Goal: Task Accomplishment & Management: Use online tool/utility

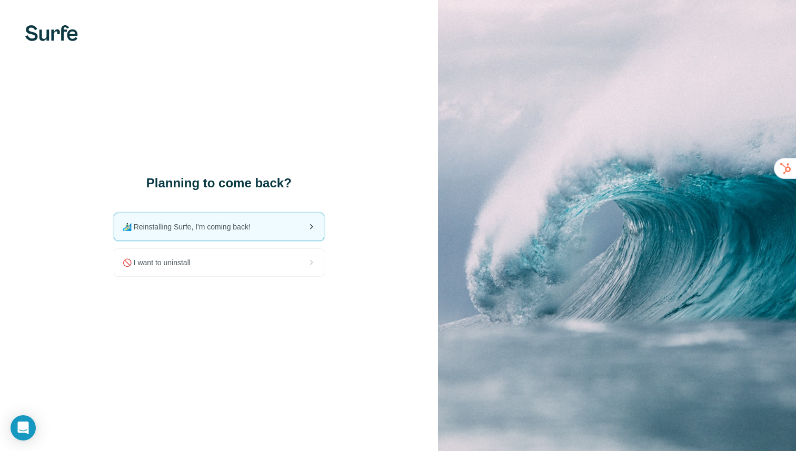
click at [219, 230] on span "🏄🏻‍♂️ Reinstalling Surfe, I'm coming back!" at bounding box center [191, 227] width 136 height 11
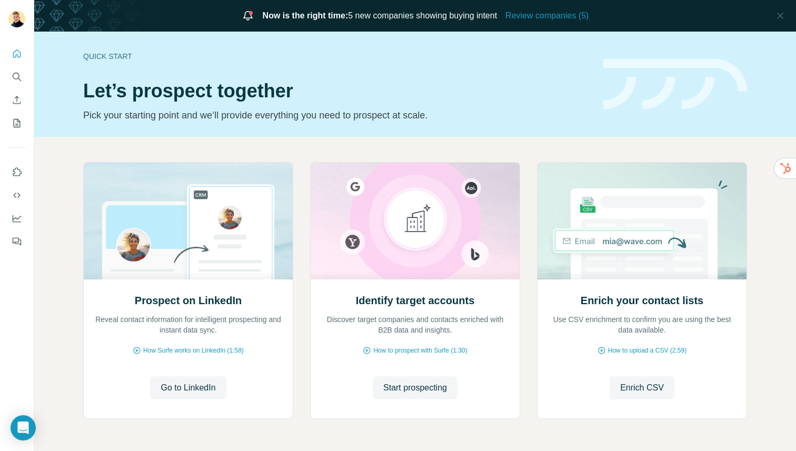
click at [419, 119] on p "Pick your starting point and we’ll provide everything you need to prospect at s…" at bounding box center [336, 115] width 507 height 15
click at [17, 52] on icon "Quick start" at bounding box center [17, 53] width 11 height 11
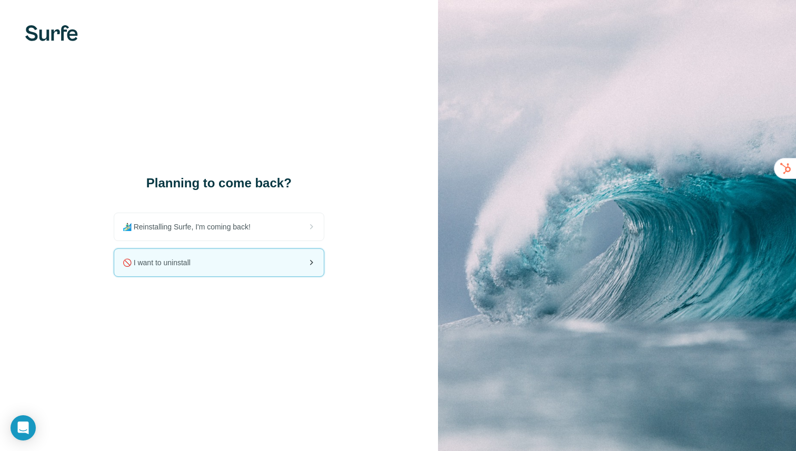
click at [199, 259] on div "🚫 I want to uninstall" at bounding box center [218, 262] width 209 height 27
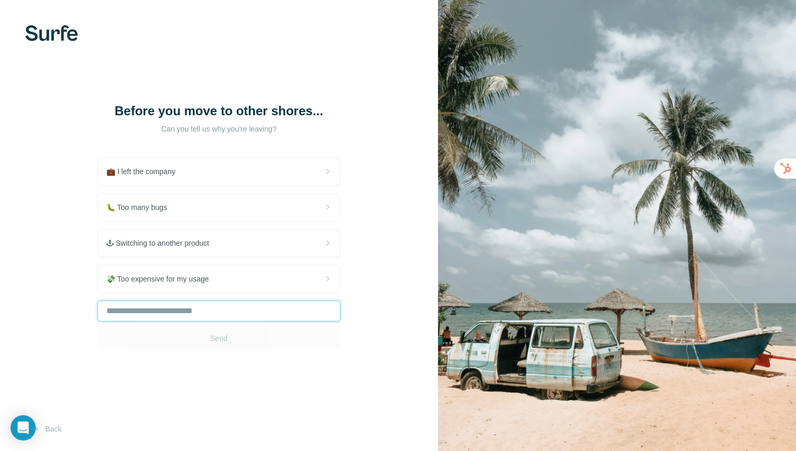
click at [143, 313] on input "text" at bounding box center [218, 311] width 243 height 21
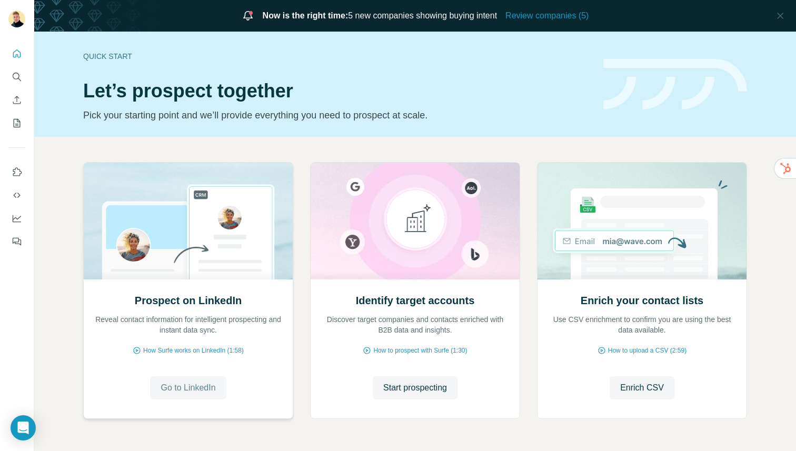
click at [205, 384] on span "Go to LinkedIn" at bounding box center [188, 388] width 55 height 13
click at [568, 16] on span "Review companies (5)" at bounding box center [546, 15] width 83 height 13
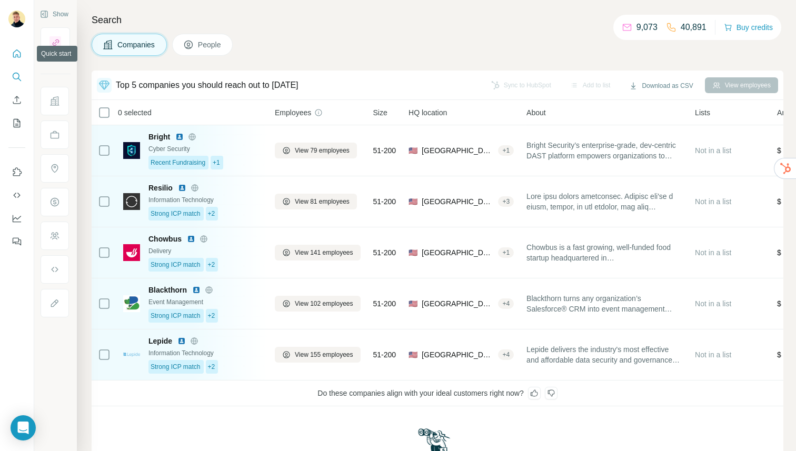
click at [18, 51] on icon "Quick start" at bounding box center [17, 53] width 8 height 8
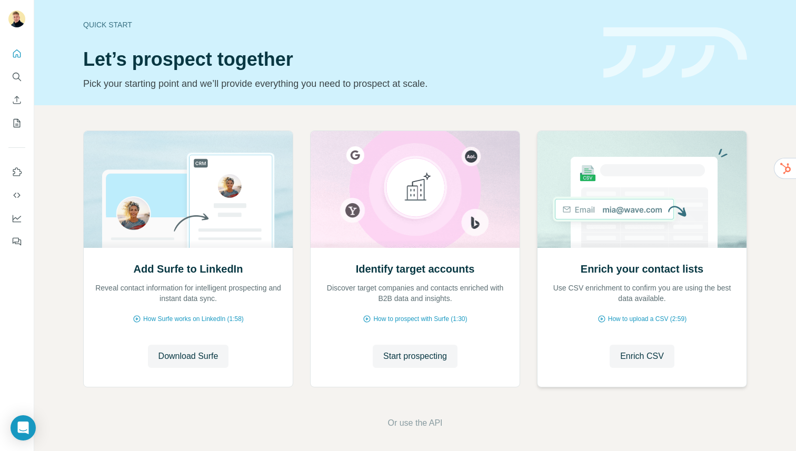
scroll to position [4, 0]
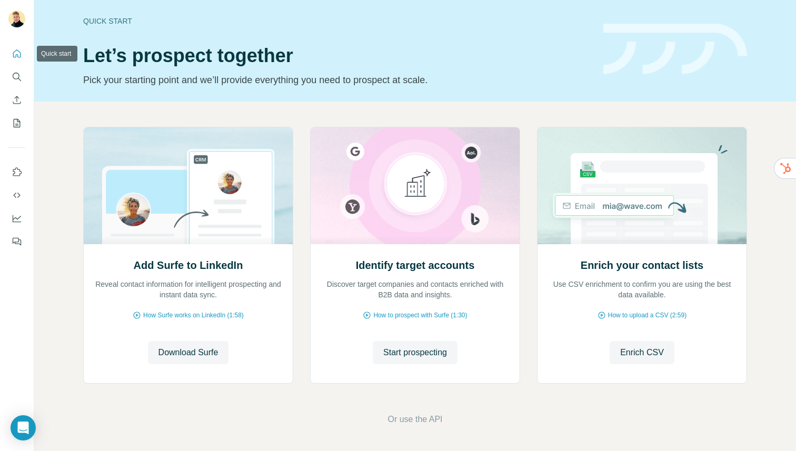
drag, startPoint x: 13, startPoint y: 49, endPoint x: 14, endPoint y: 57, distance: 7.5
click at [13, 49] on icon "Quick start" at bounding box center [17, 53] width 11 height 11
click at [15, 73] on icon "Search" at bounding box center [16, 76] width 7 height 7
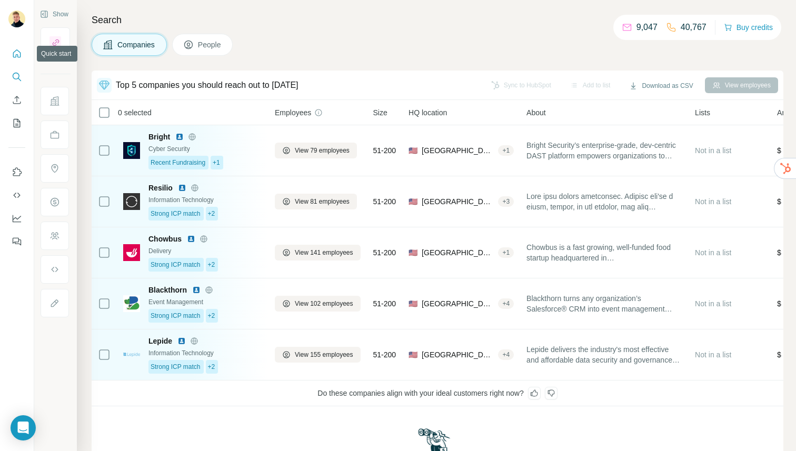
click at [17, 47] on button "Quick start" at bounding box center [16, 53] width 17 height 19
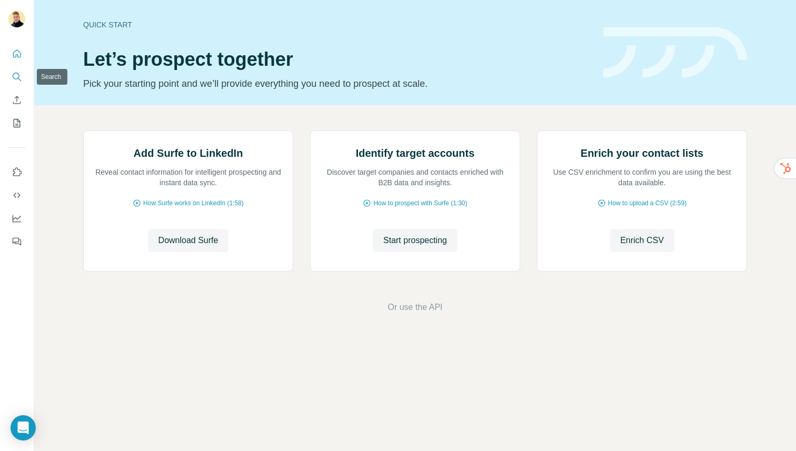
click at [24, 82] on button "Search" at bounding box center [16, 76] width 17 height 19
